Goal: Task Accomplishment & Management: Manage account settings

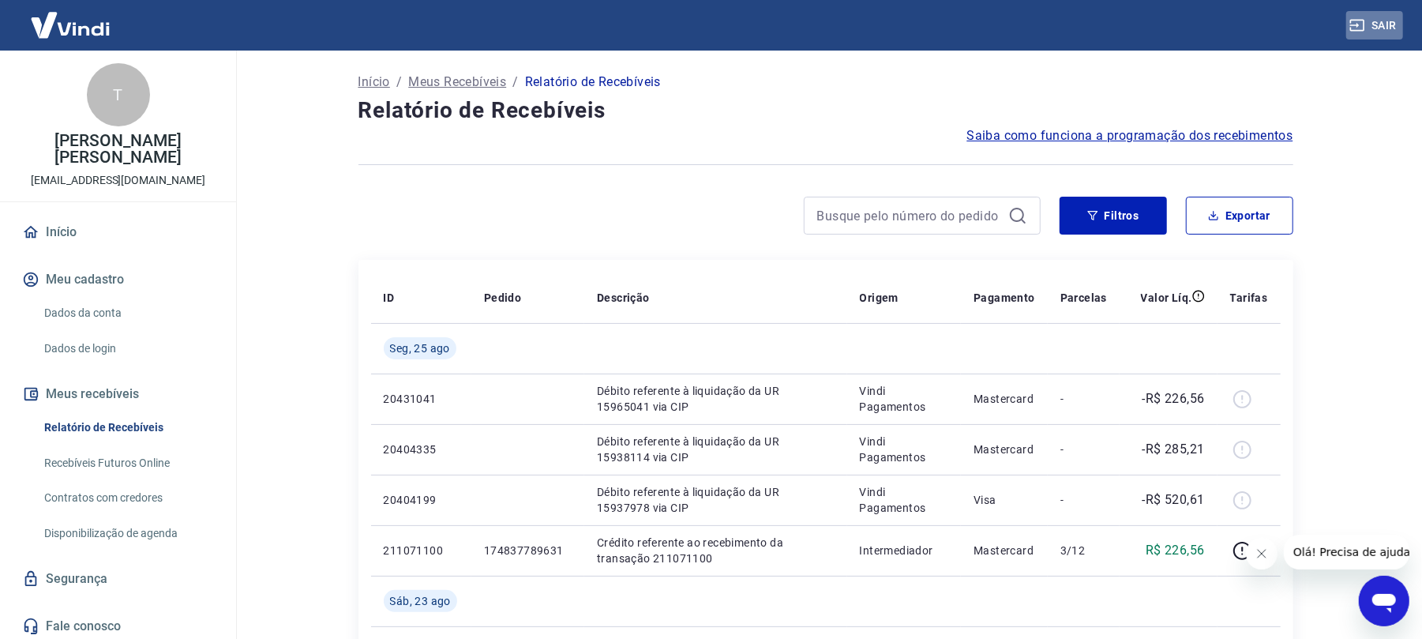
drag, startPoint x: 1371, startPoint y: 13, endPoint x: 1317, endPoint y: 5, distance: 54.4
click at [1370, 13] on button "Sair" at bounding box center [1375, 25] width 57 height 29
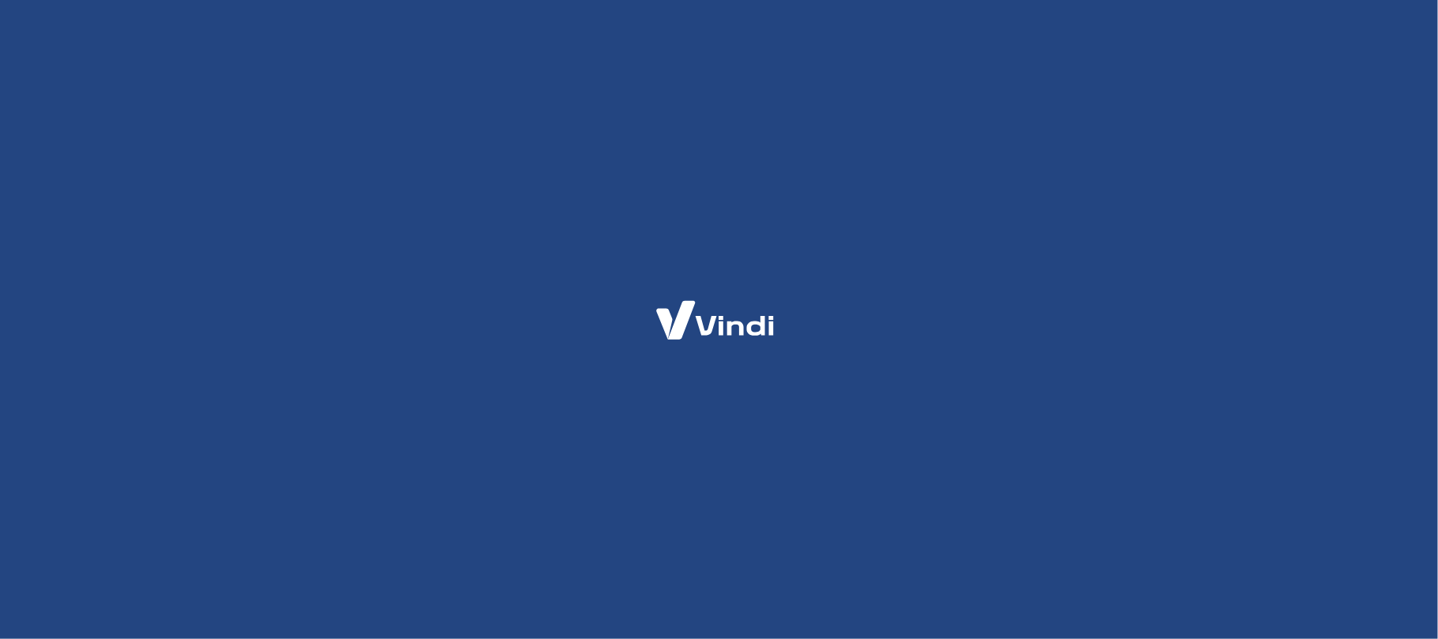
click at [733, 226] on div at bounding box center [719, 319] width 1438 height 639
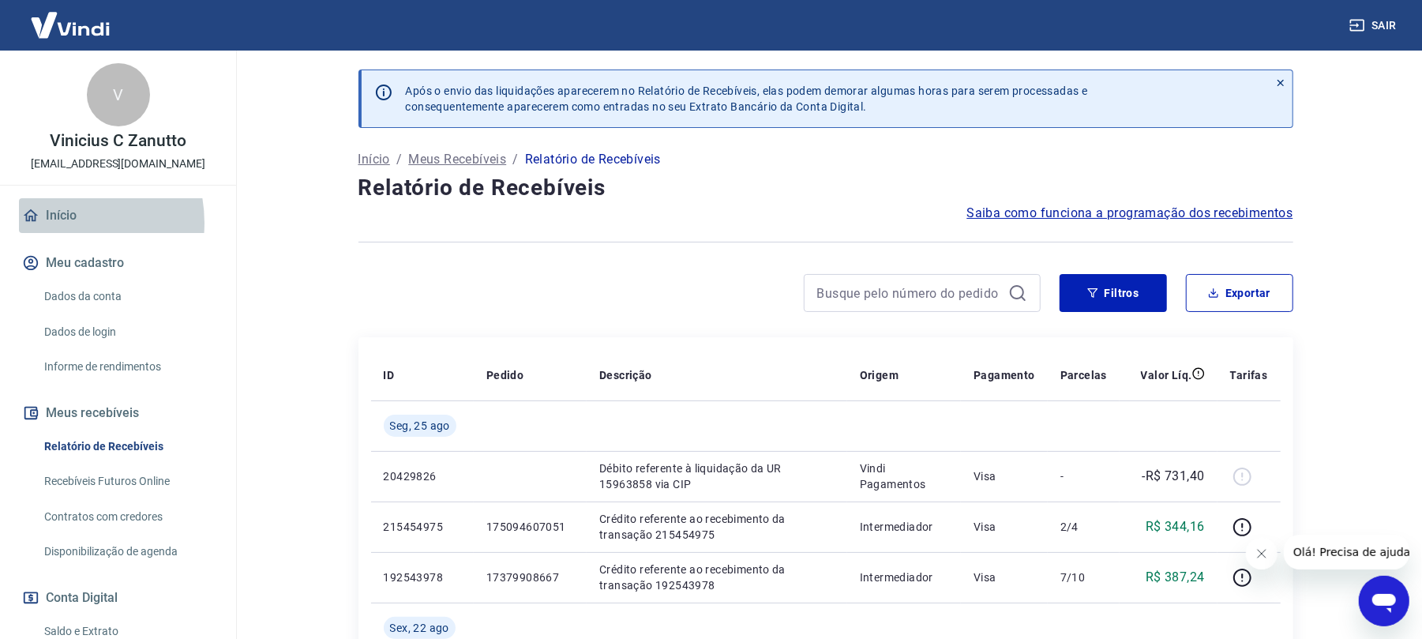
click at [58, 223] on link "Início" at bounding box center [118, 215] width 198 height 35
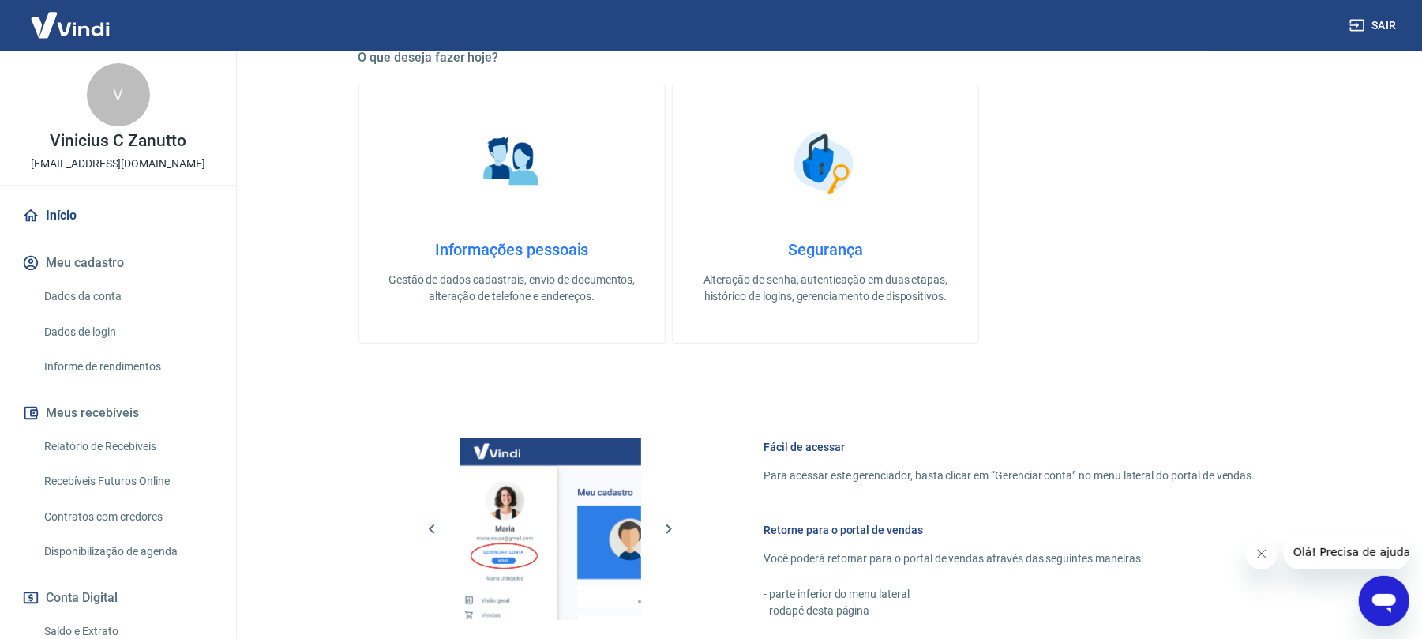
scroll to position [526, 0]
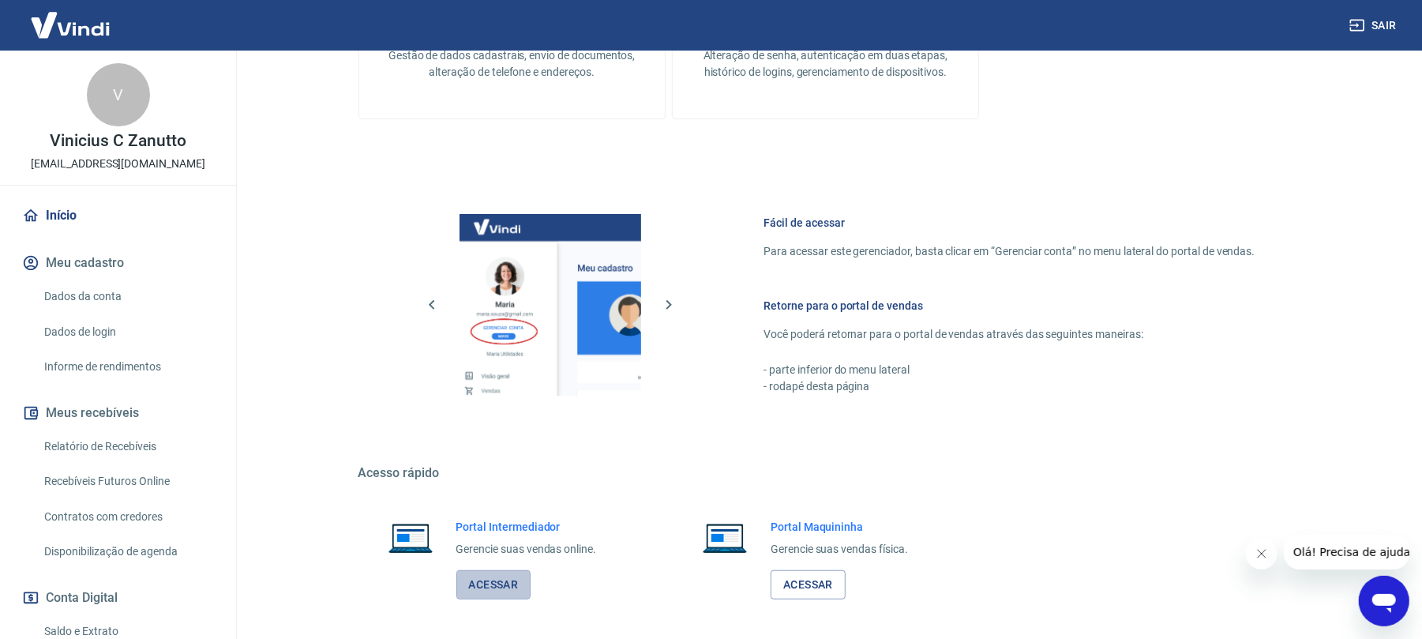
drag, startPoint x: 523, startPoint y: 584, endPoint x: 522, endPoint y: 554, distance: 30.8
click at [523, 585] on link "Acessar" at bounding box center [494, 584] width 75 height 29
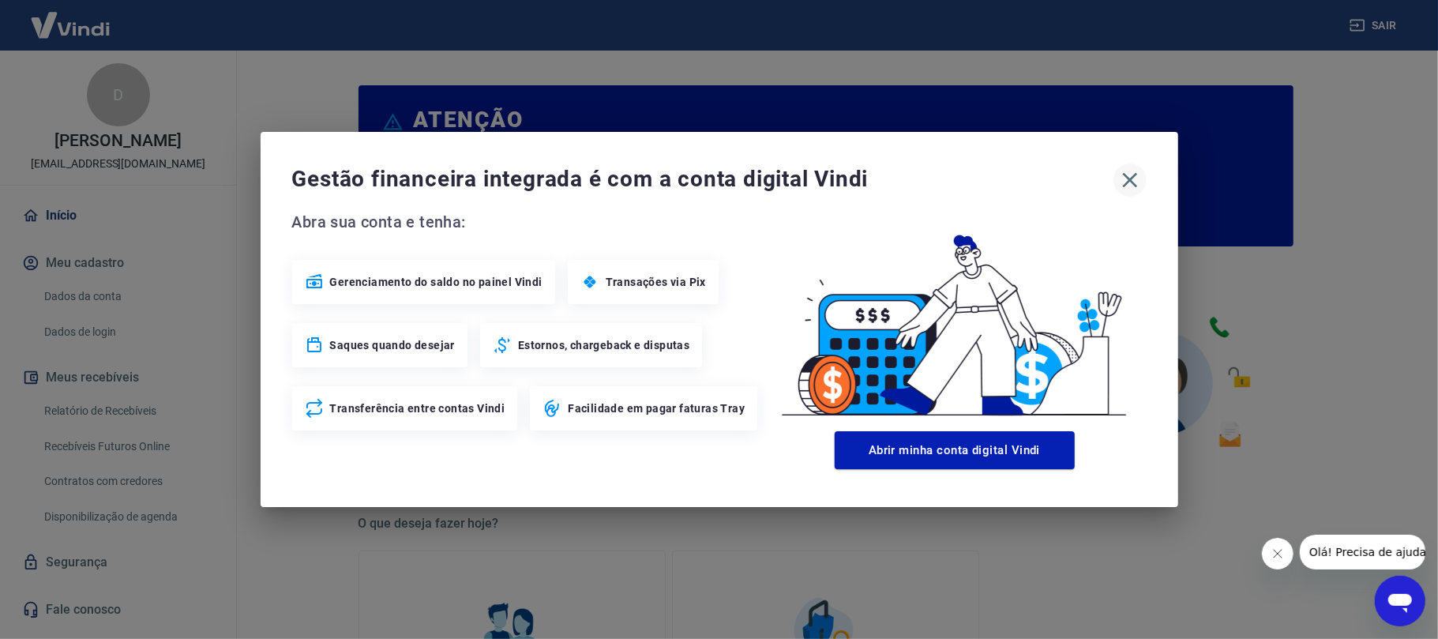
drag, startPoint x: 1115, startPoint y: 172, endPoint x: 1129, endPoint y: 184, distance: 18.5
click at [1116, 174] on button "button" at bounding box center [1130, 179] width 33 height 33
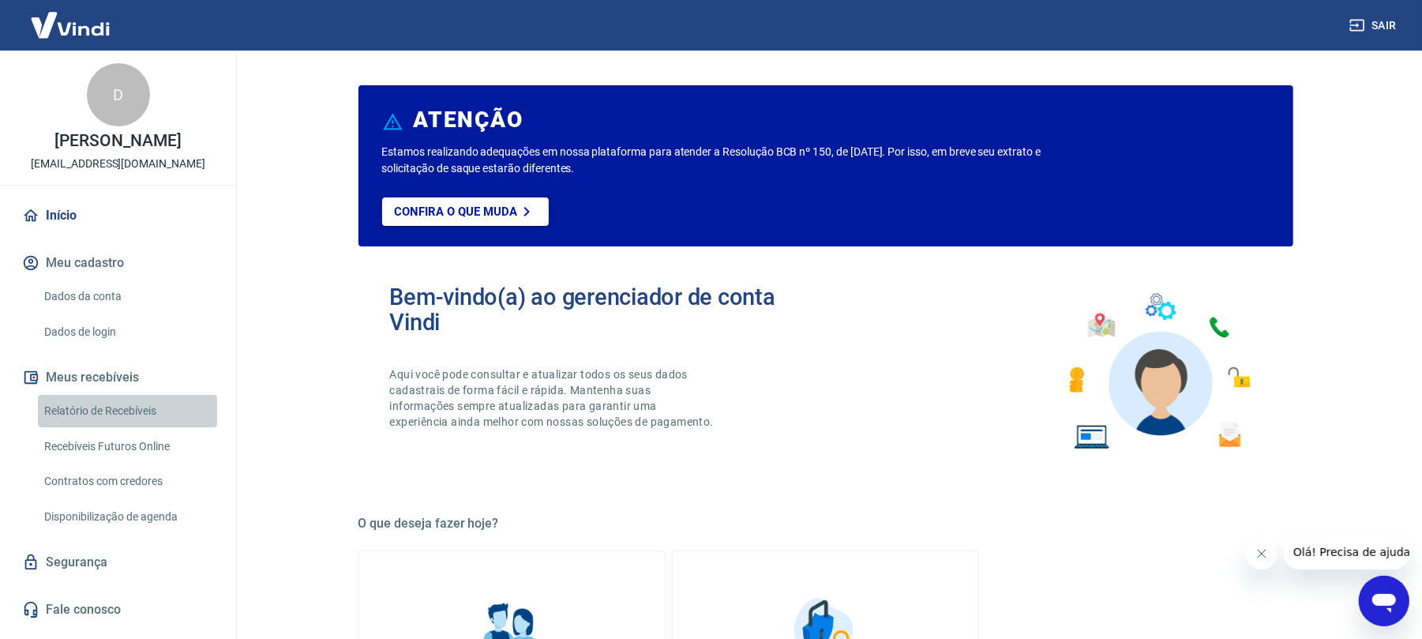
click at [166, 415] on link "Relatório de Recebíveis" at bounding box center [127, 411] width 179 height 32
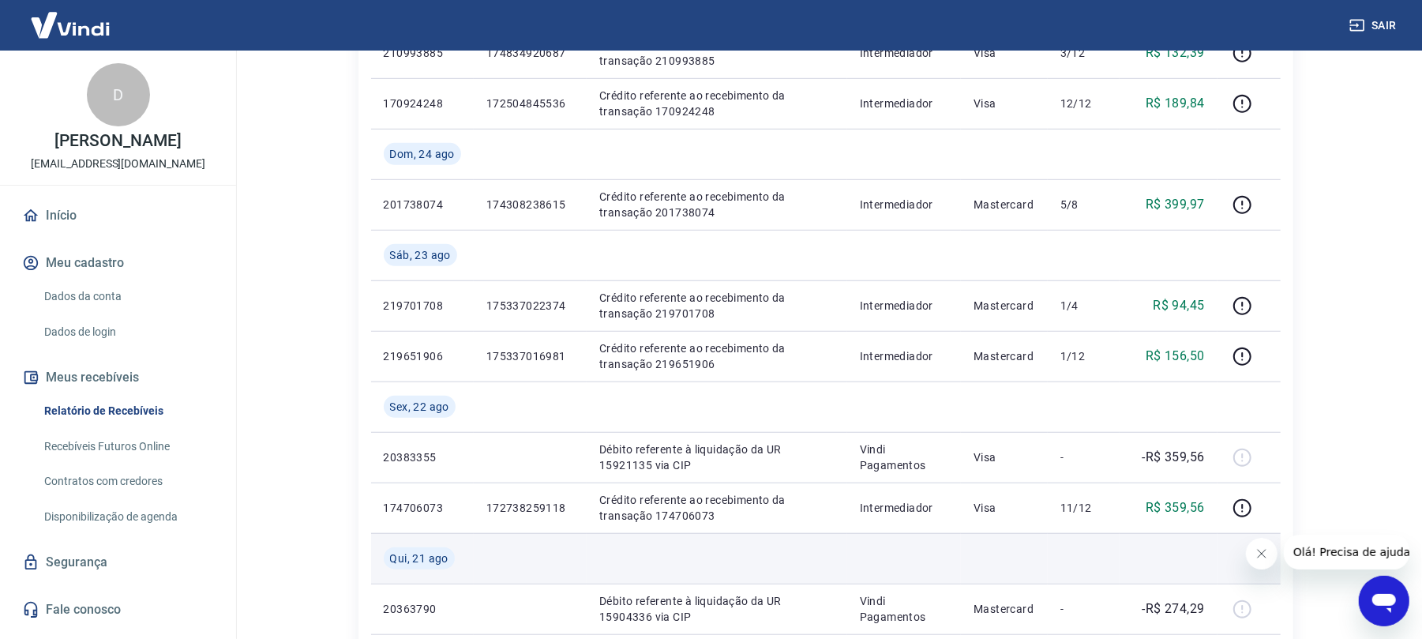
scroll to position [737, 0]
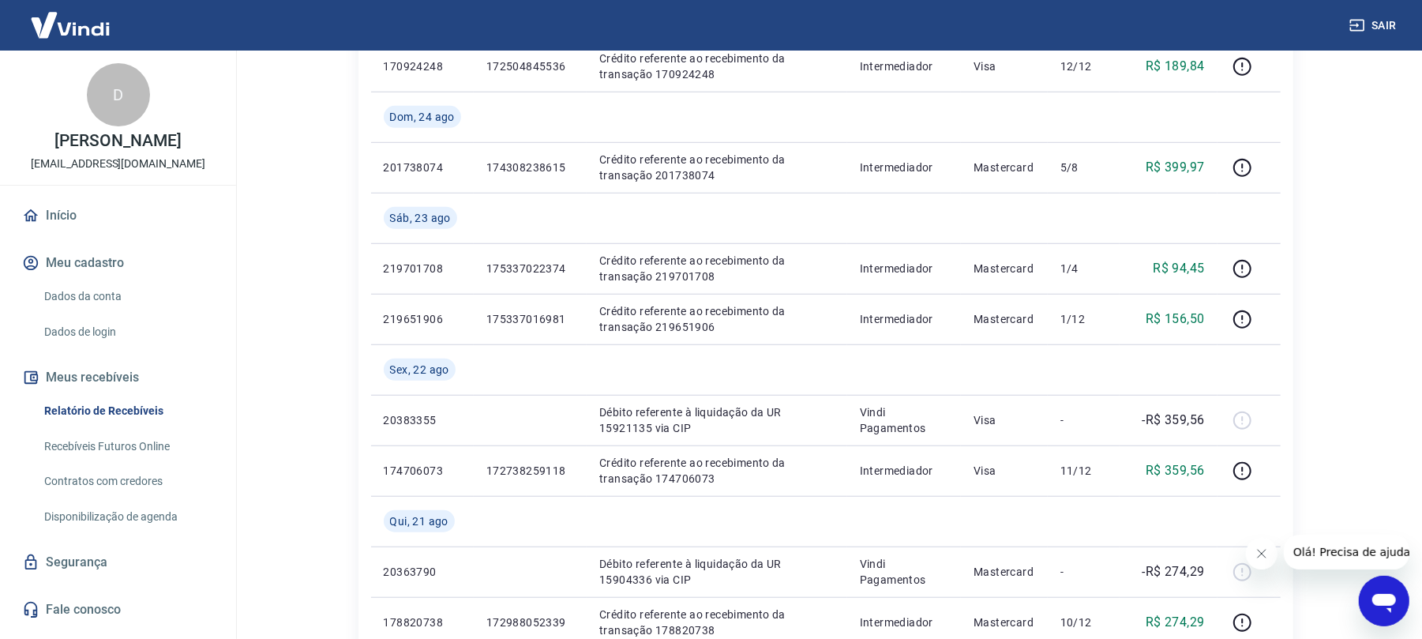
click at [1265, 548] on button "Fechar mensagem da empresa" at bounding box center [1262, 553] width 32 height 32
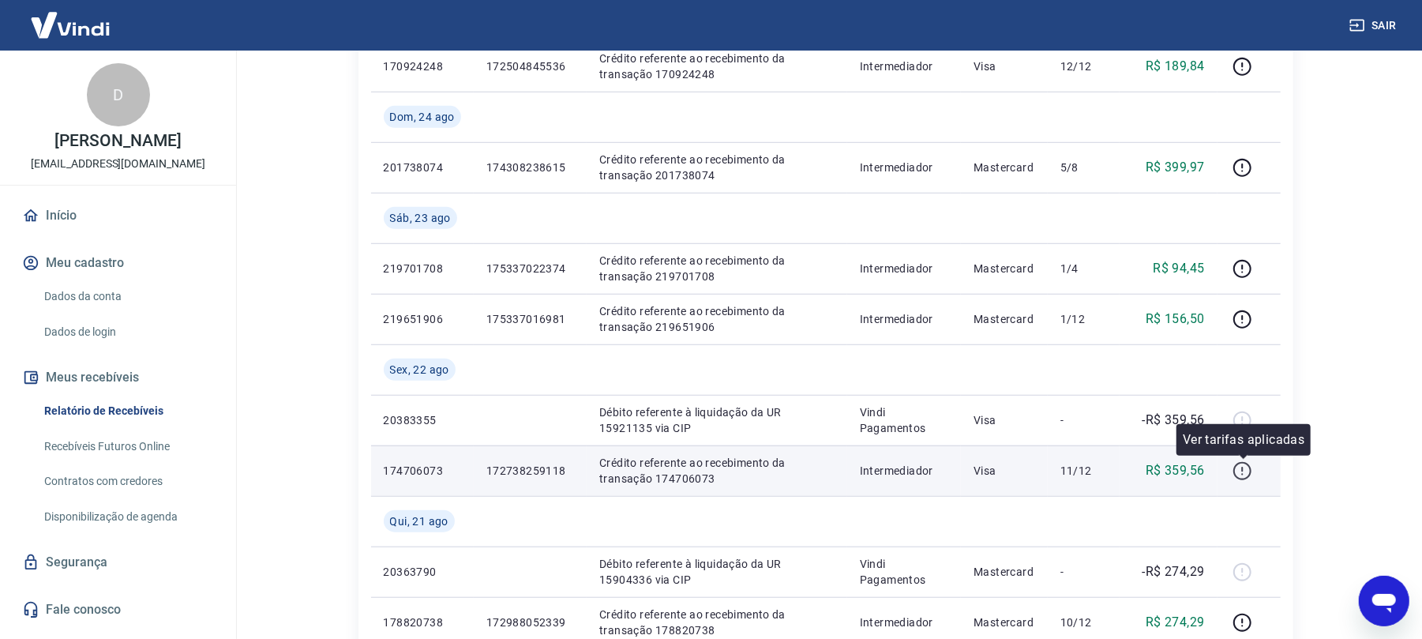
click at [1255, 468] on button "button" at bounding box center [1243, 470] width 25 height 25
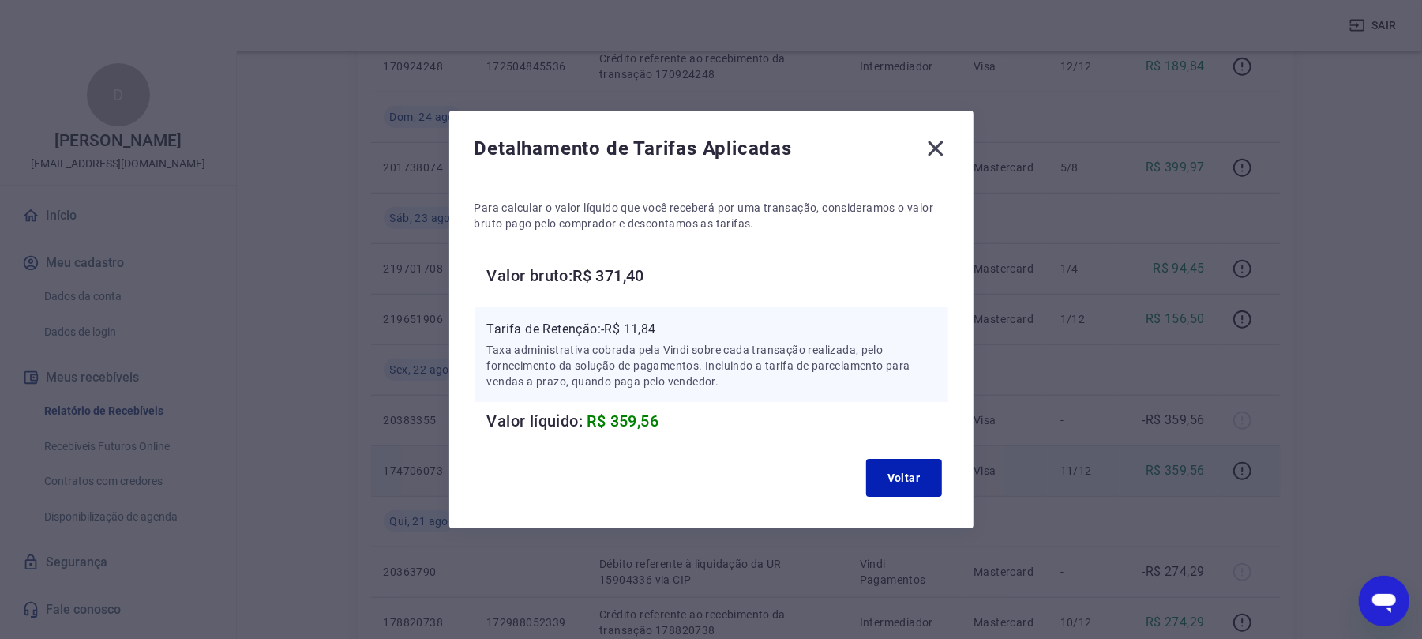
click at [934, 137] on icon at bounding box center [935, 148] width 25 height 25
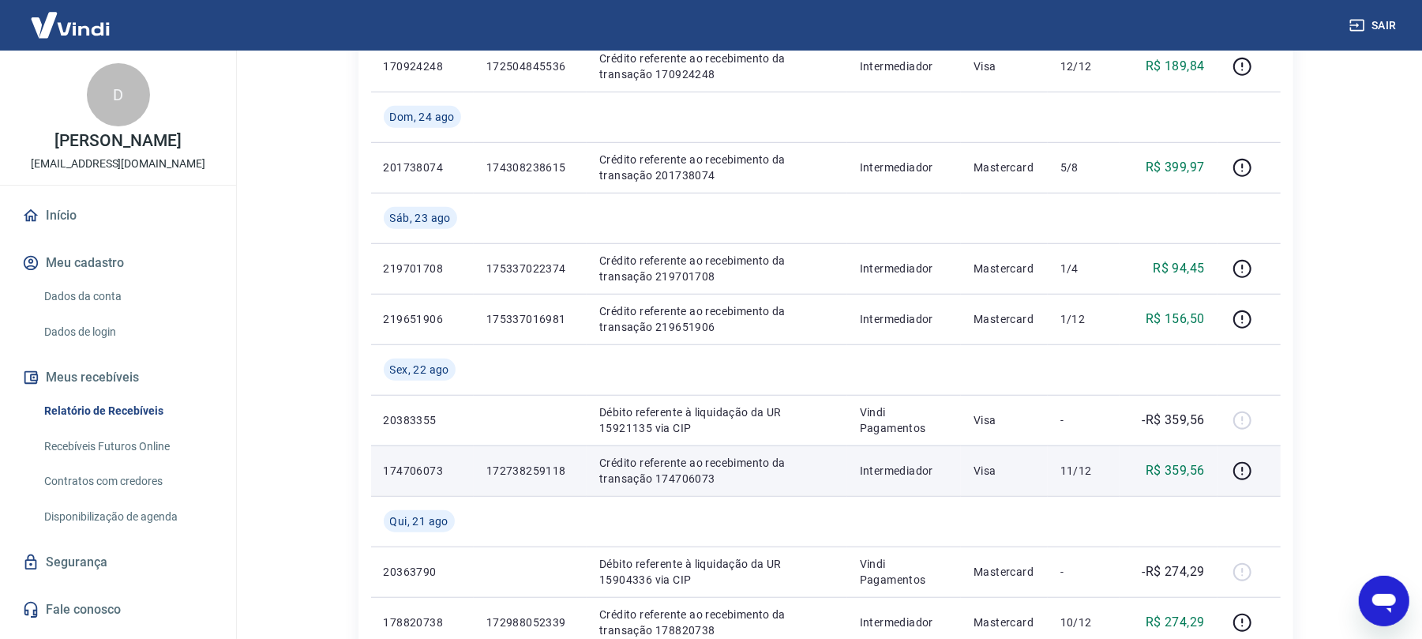
drag, startPoint x: 1391, startPoint y: 36, endPoint x: 1376, endPoint y: 27, distance: 17.7
click at [1391, 36] on button "Sair" at bounding box center [1375, 25] width 57 height 29
